Goal: Information Seeking & Learning: Learn about a topic

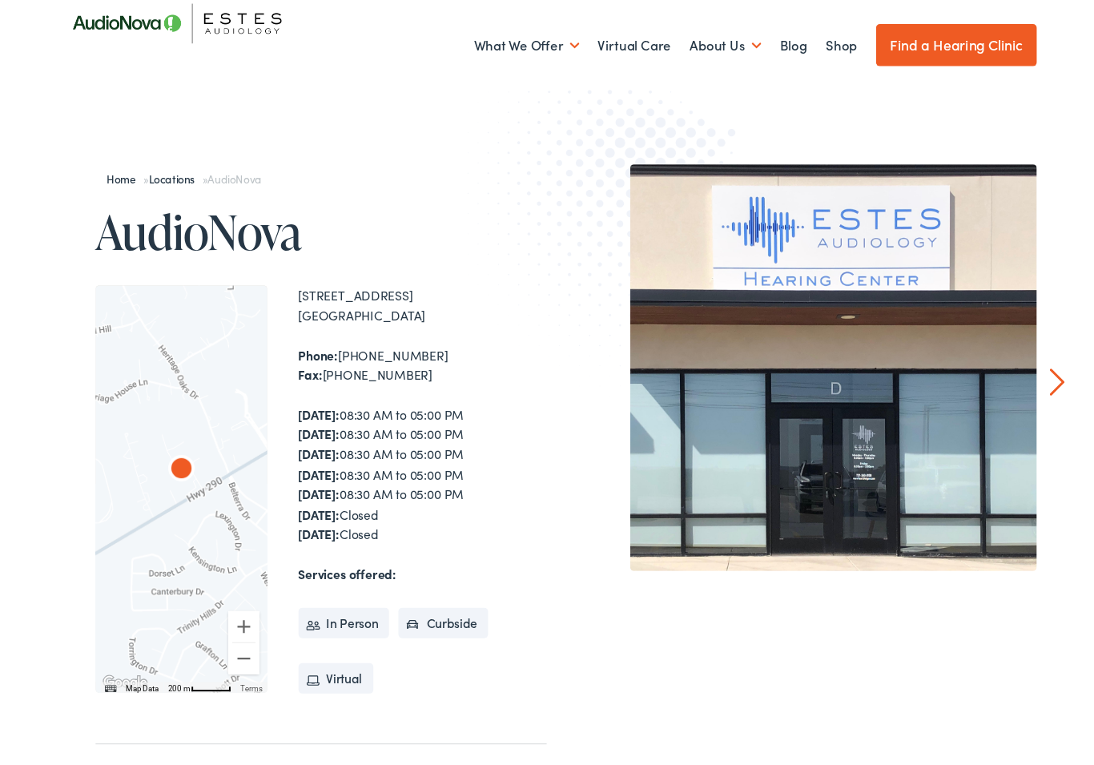
scroll to position [40, 0]
click at [190, 516] on div at bounding box center [172, 501] width 176 height 418
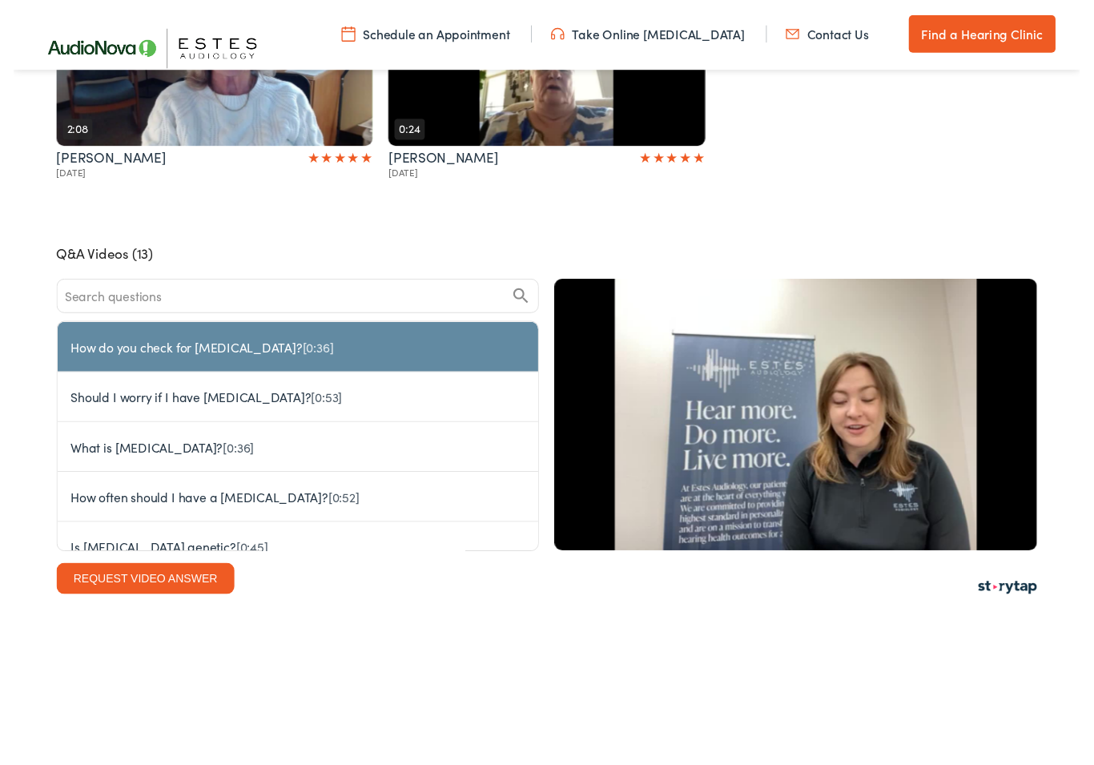
scroll to position [3674, 0]
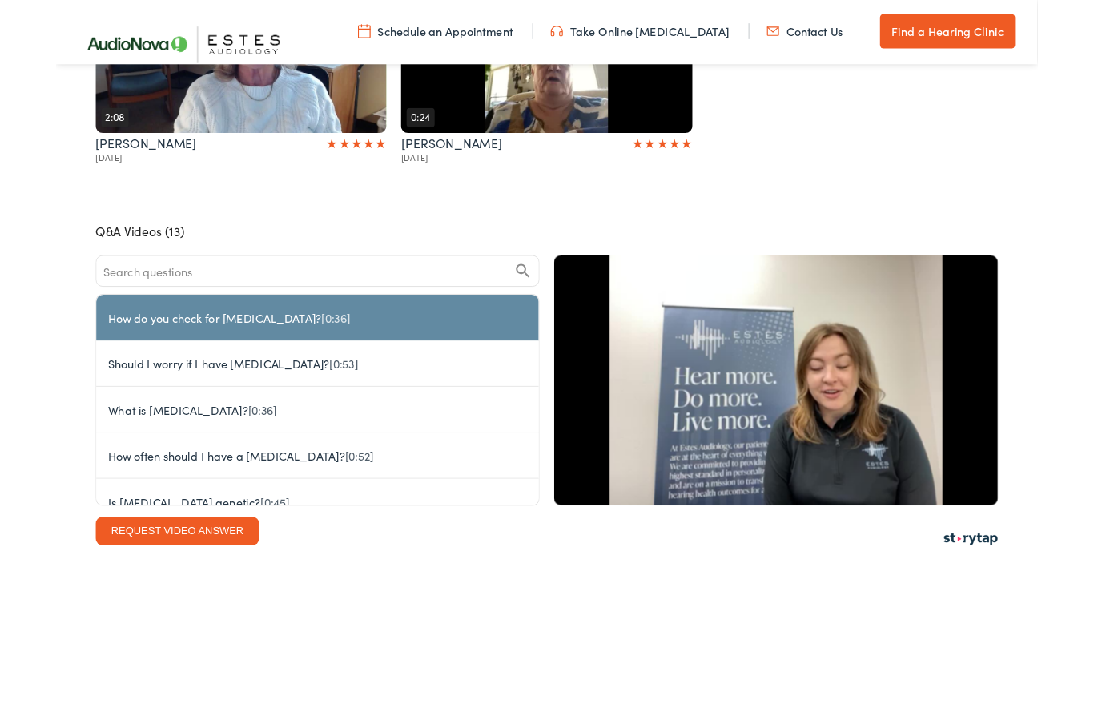
scroll to position [3736, 0]
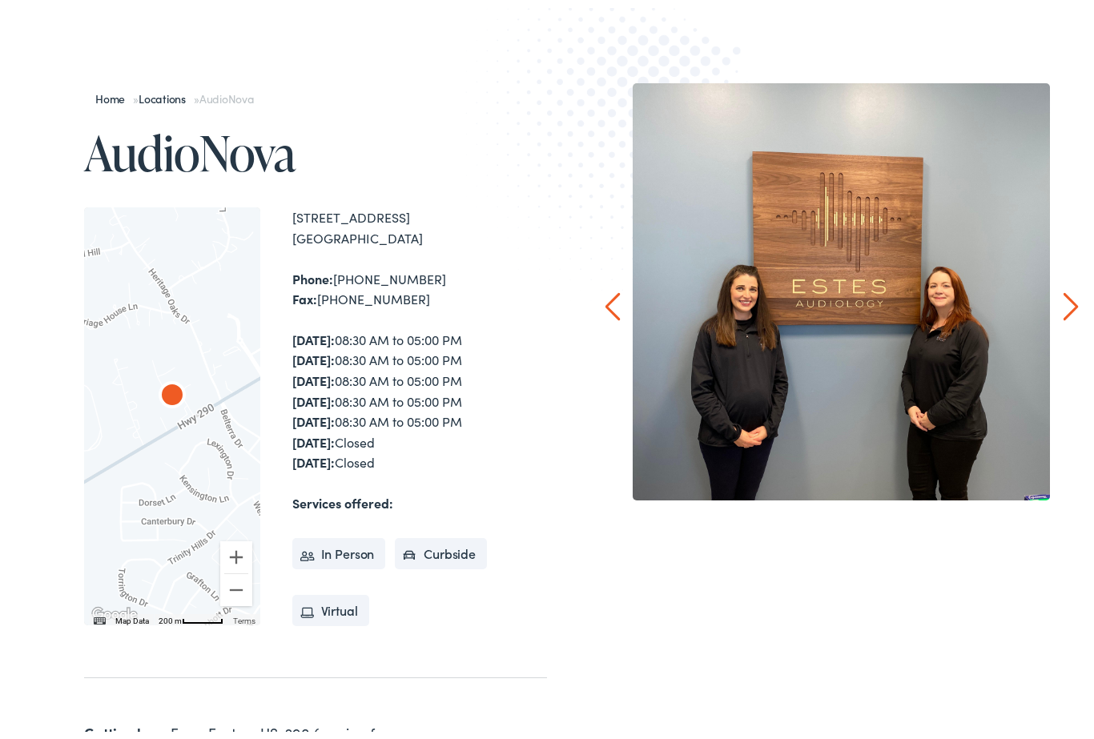
scroll to position [131, 0]
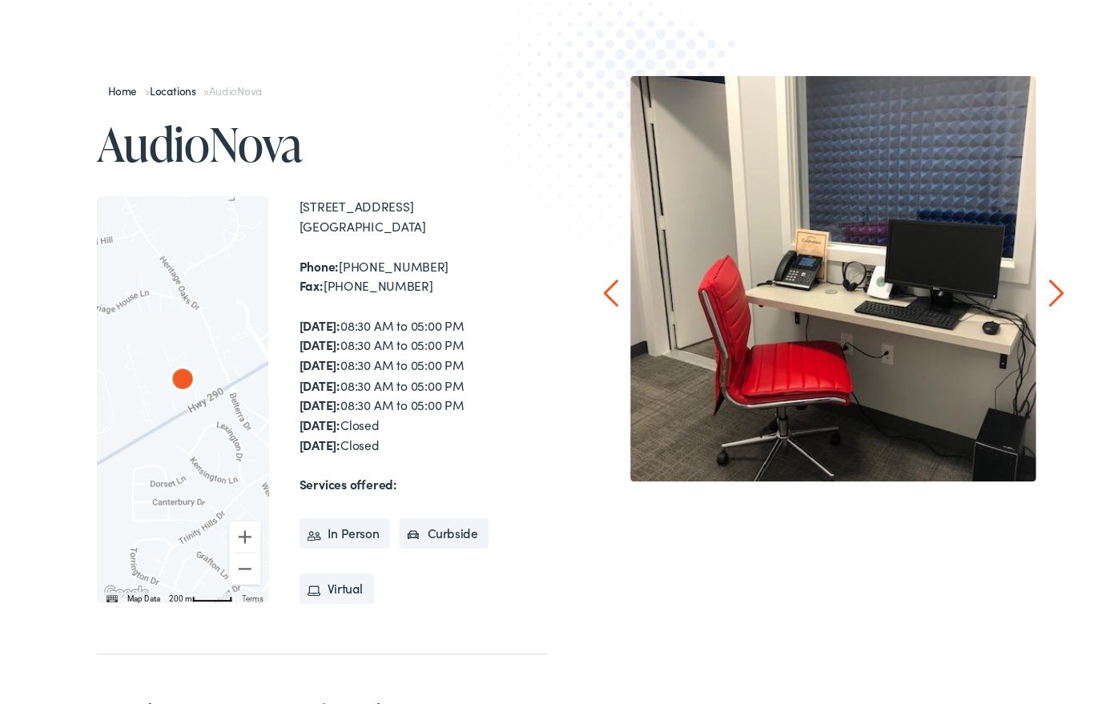
click at [1077, 304] on link "Next" at bounding box center [1071, 301] width 15 height 29
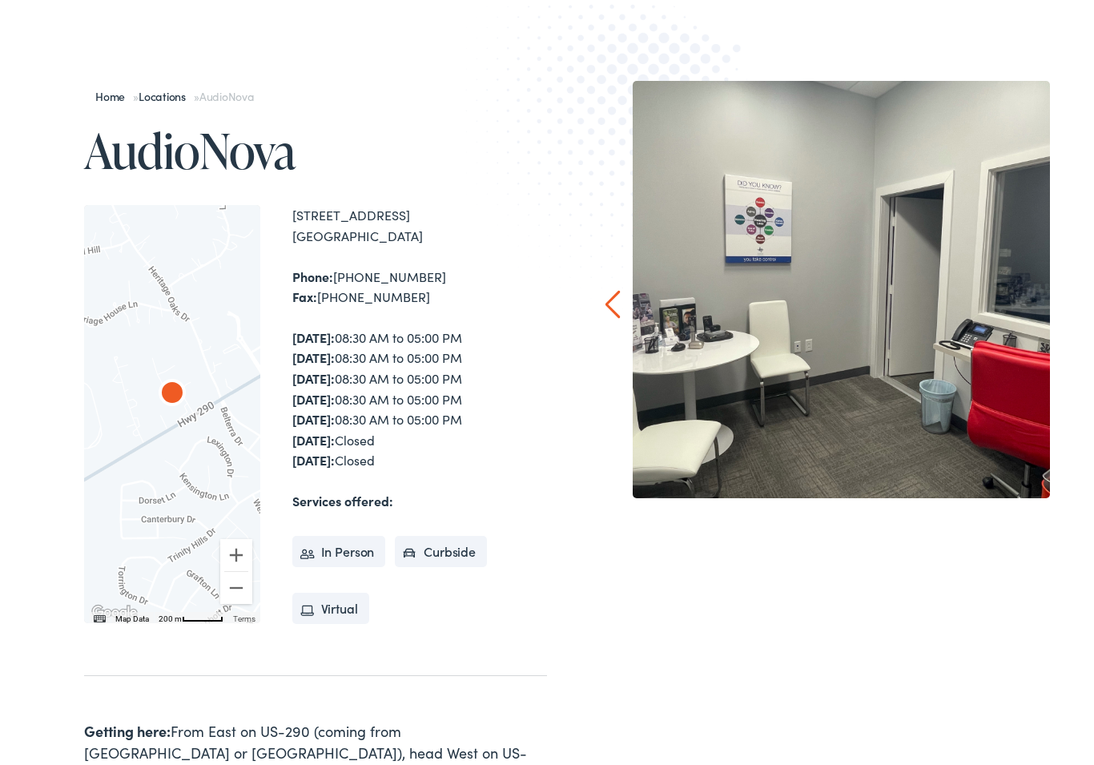
scroll to position [135, 0]
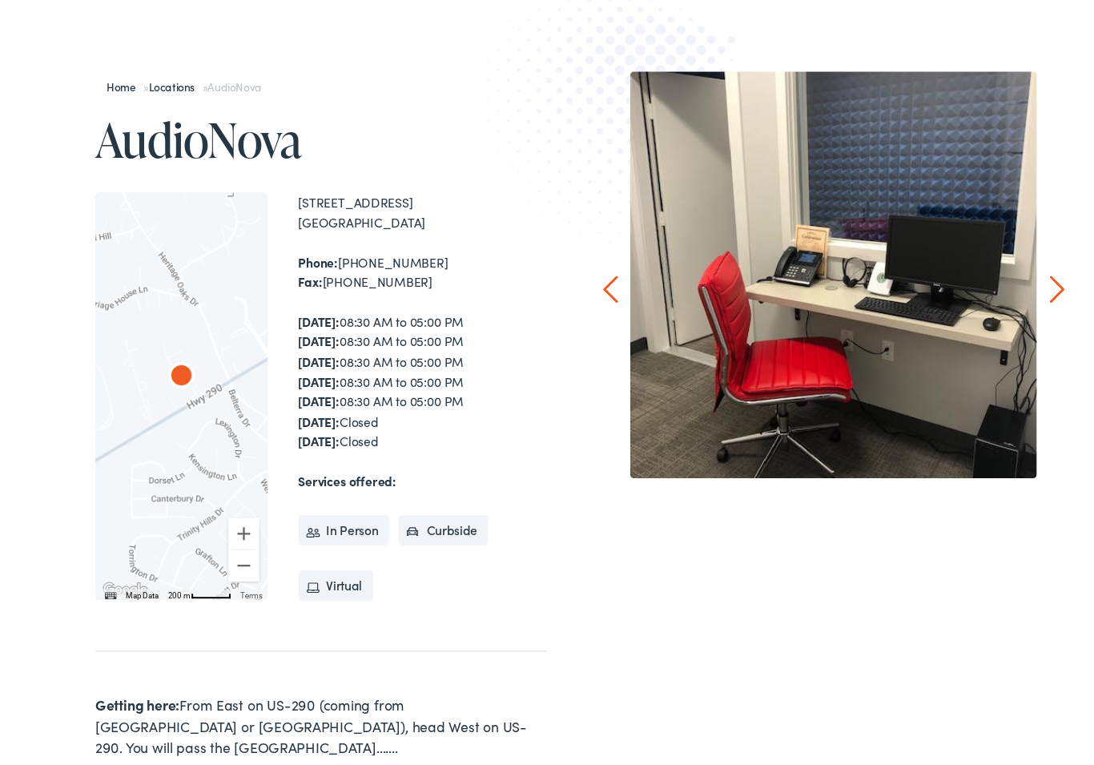
click at [626, 308] on img at bounding box center [632, 129] width 334 height 365
click at [630, 289] on img at bounding box center [632, 129] width 334 height 365
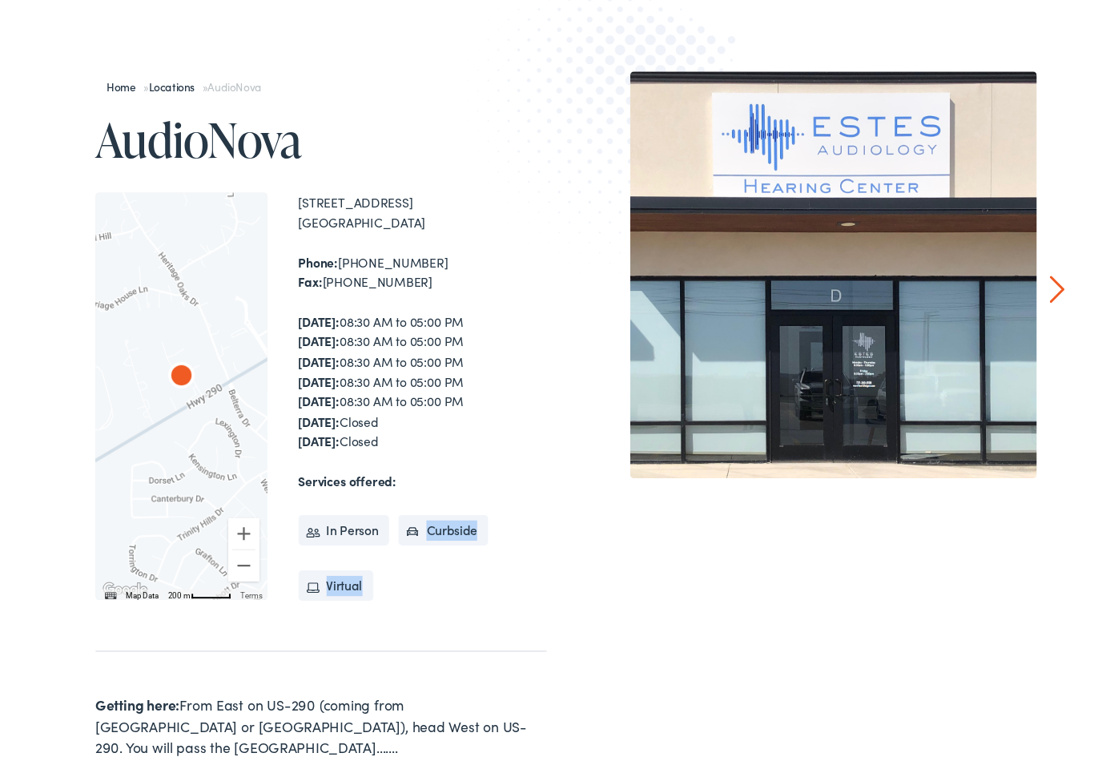
click at [666, 491] on div "1 2 3 4 5 6" at bounding box center [842, 525] width 418 height 69
click at [576, 625] on div "Home » Locations » AudioNova AudioNova To navigate the map with touch gestures …" at bounding box center [547, 494] width 1007 height 841
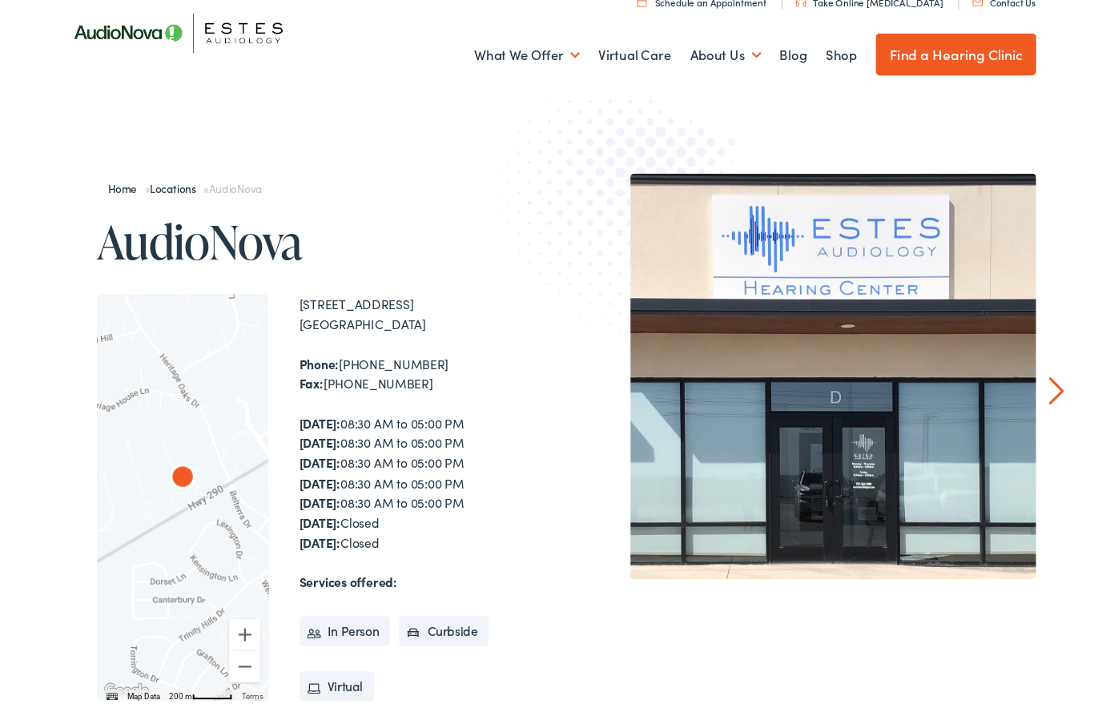
scroll to position [0, 0]
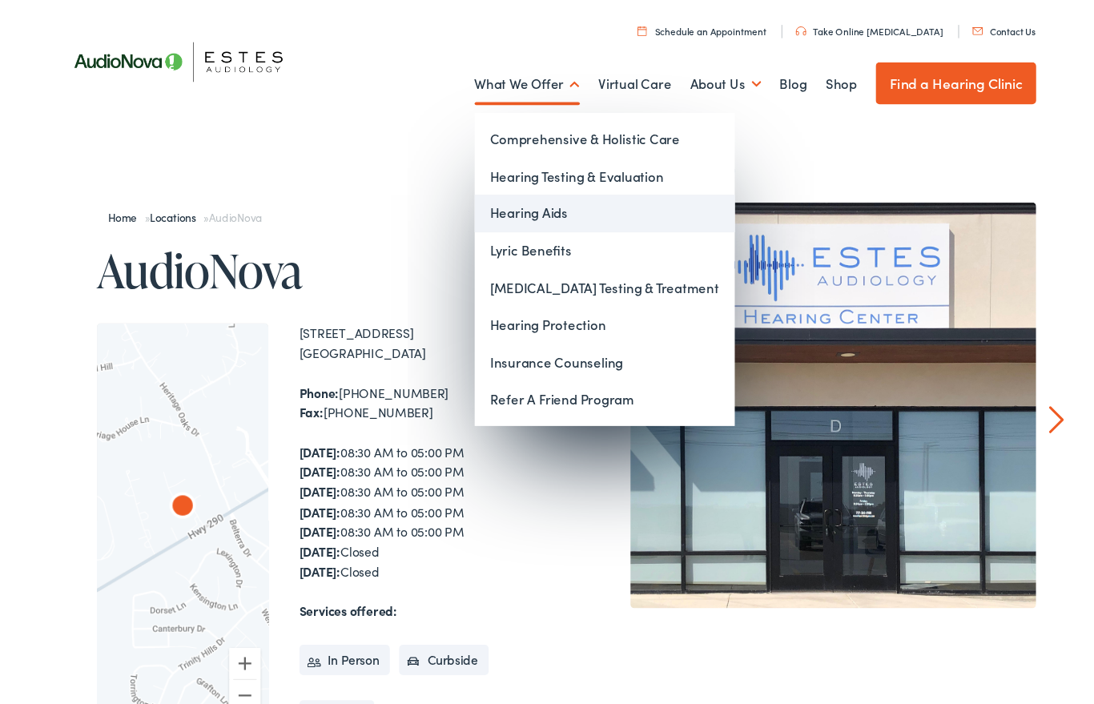
click at [552, 220] on link "Hearing Aids" at bounding box center [607, 219] width 268 height 38
